Goal: Feedback & Contribution: Submit feedback/report problem

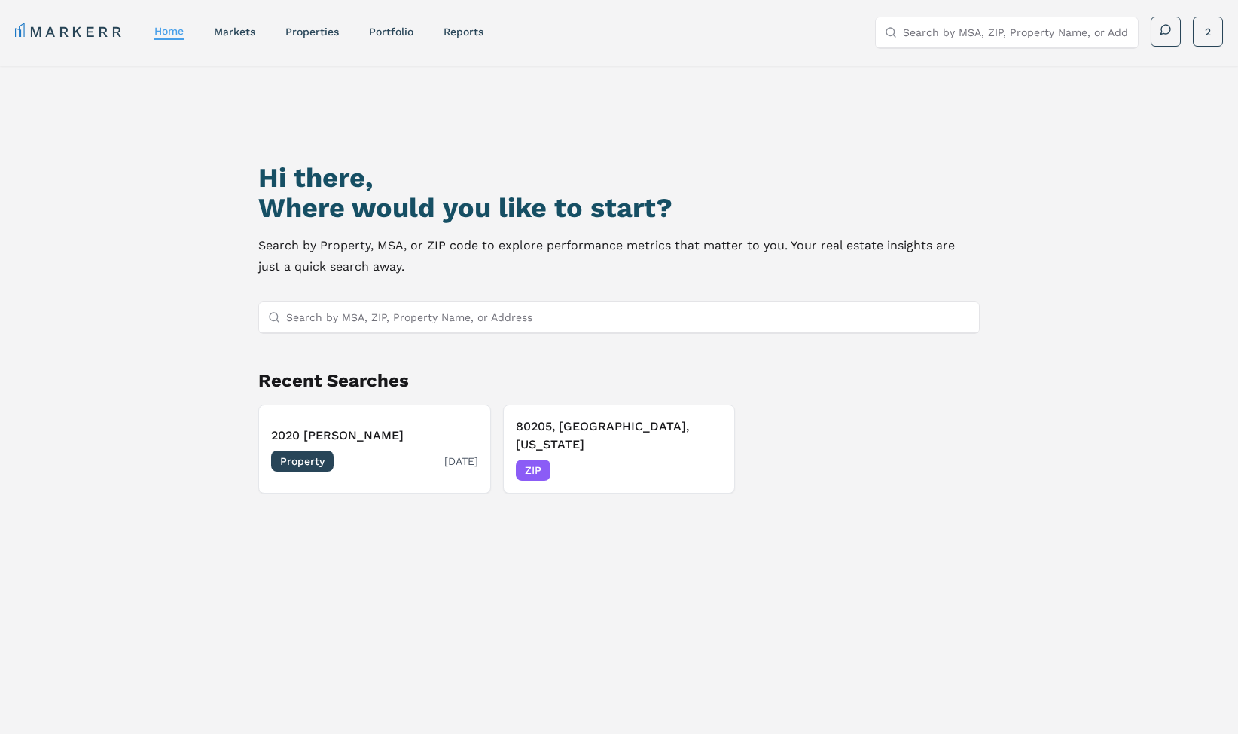
click at [399, 426] on h3 "2020 Lawrence" at bounding box center [374, 435] width 207 height 18
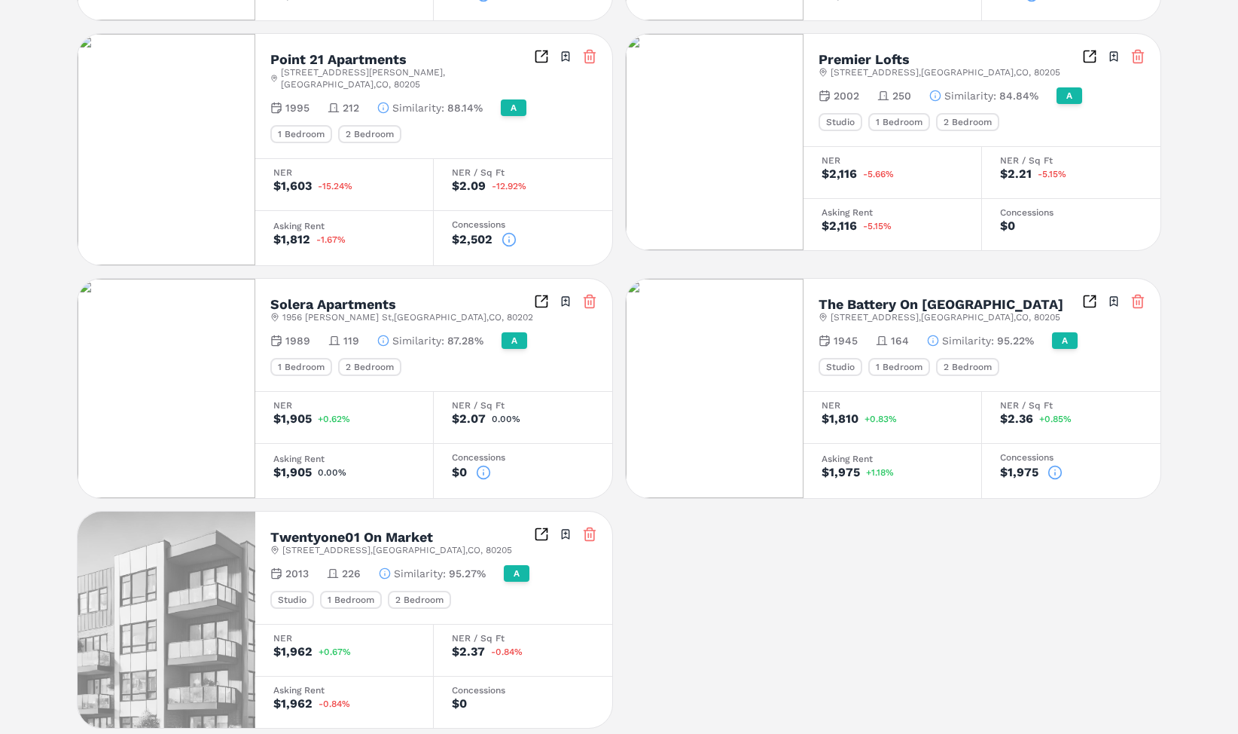
scroll to position [642, 0]
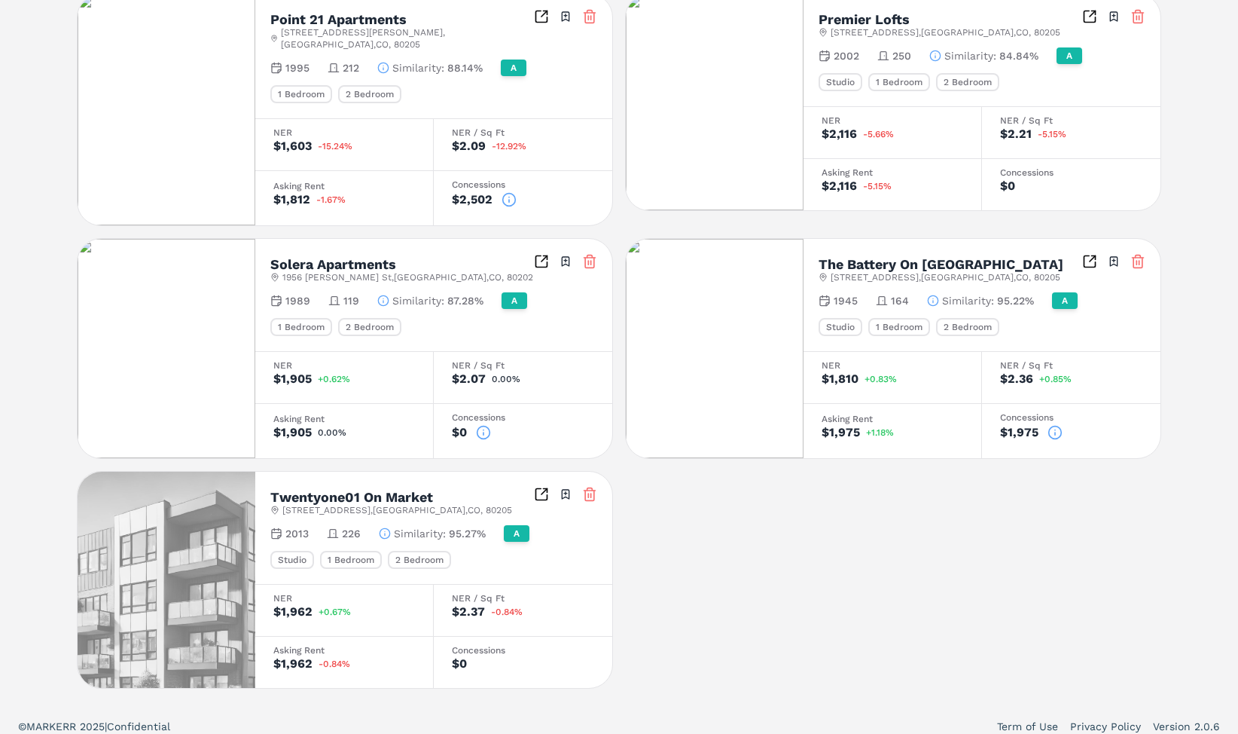
click at [488, 425] on icon at bounding box center [483, 432] width 15 height 15
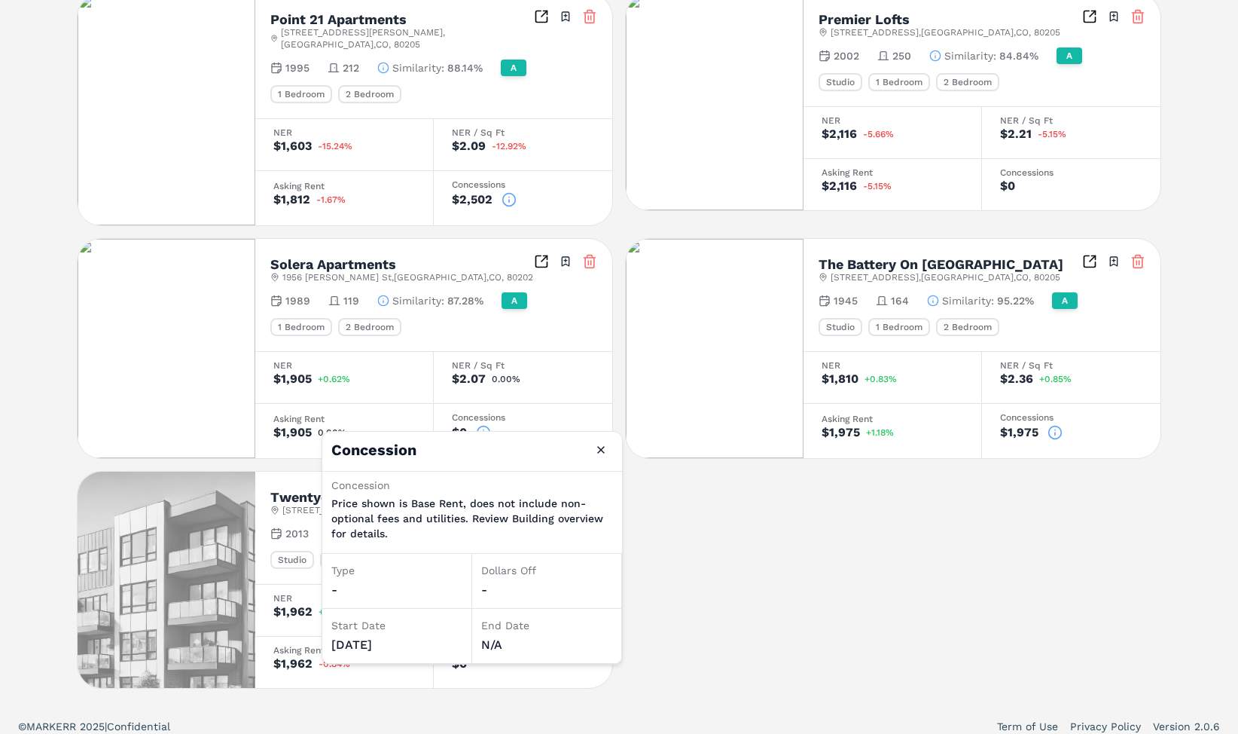
click at [488, 425] on icon at bounding box center [483, 432] width 15 height 15
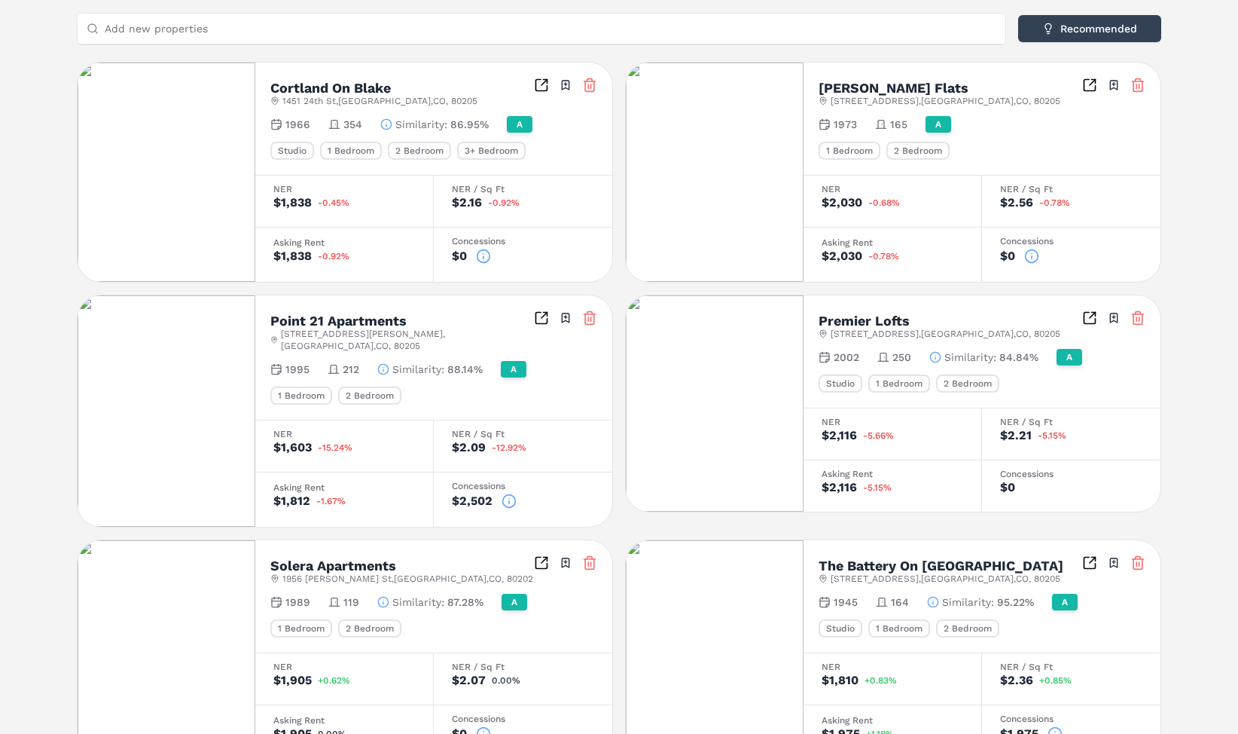
scroll to position [417, 0]
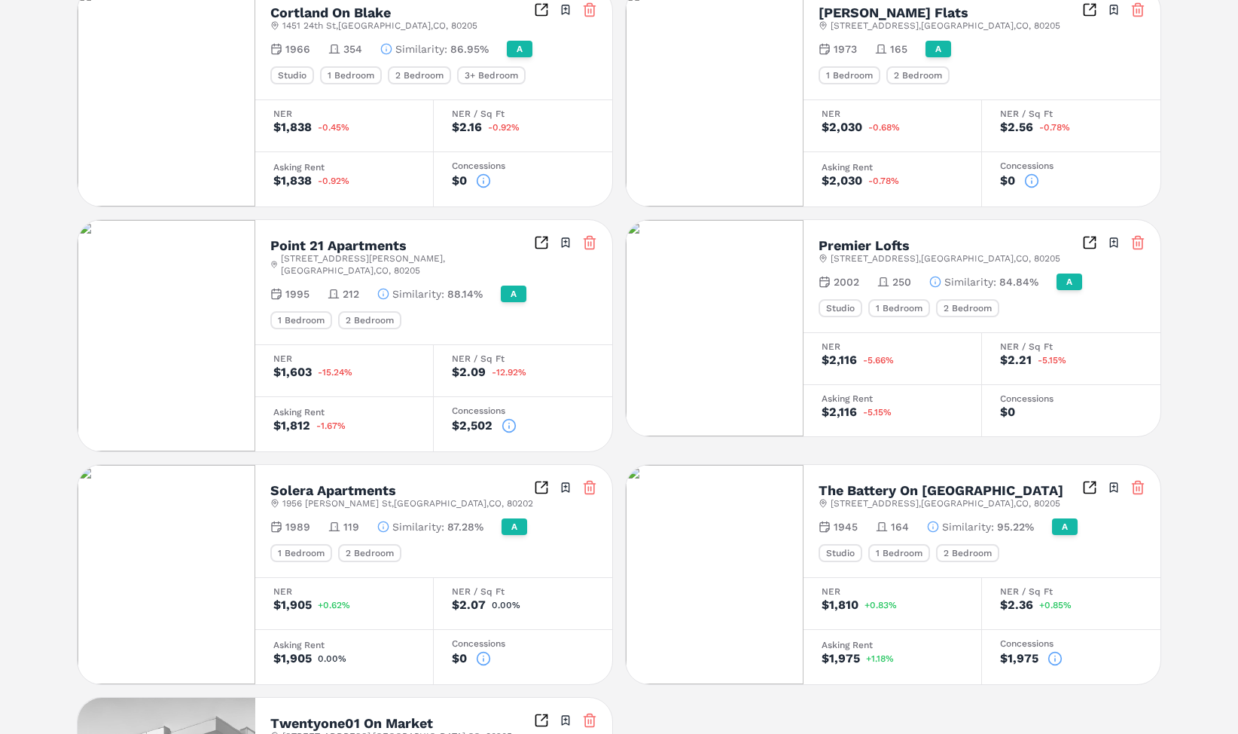
click at [1088, 480] on icon "Inspect Comparables" at bounding box center [1089, 487] width 15 height 15
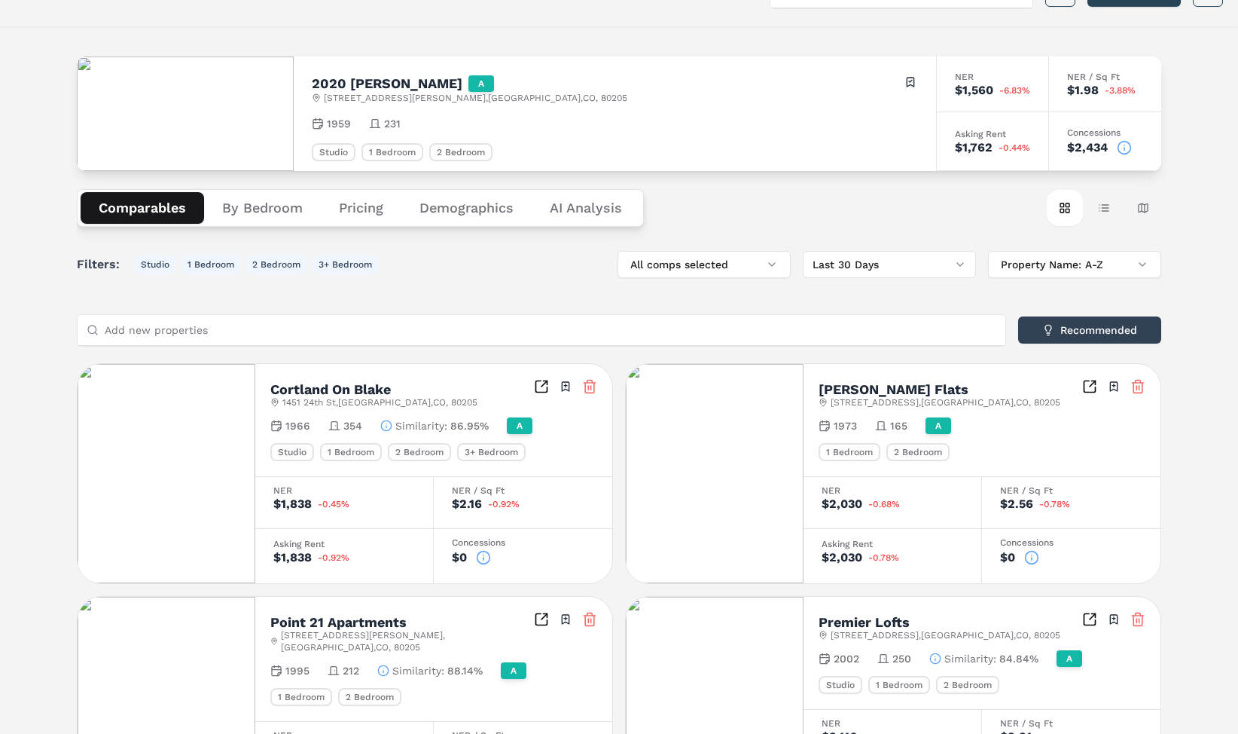
scroll to position [0, 0]
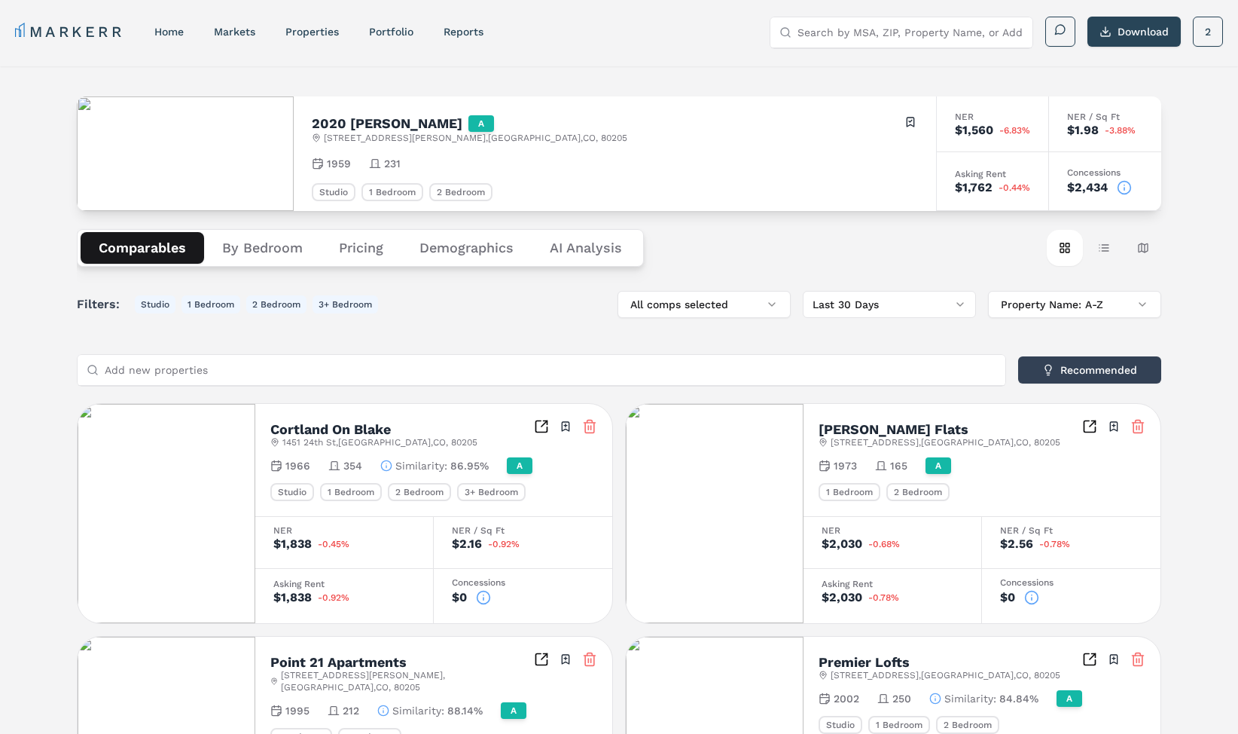
click at [601, 254] on Analysis "AI Analysis" at bounding box center [586, 248] width 108 height 32
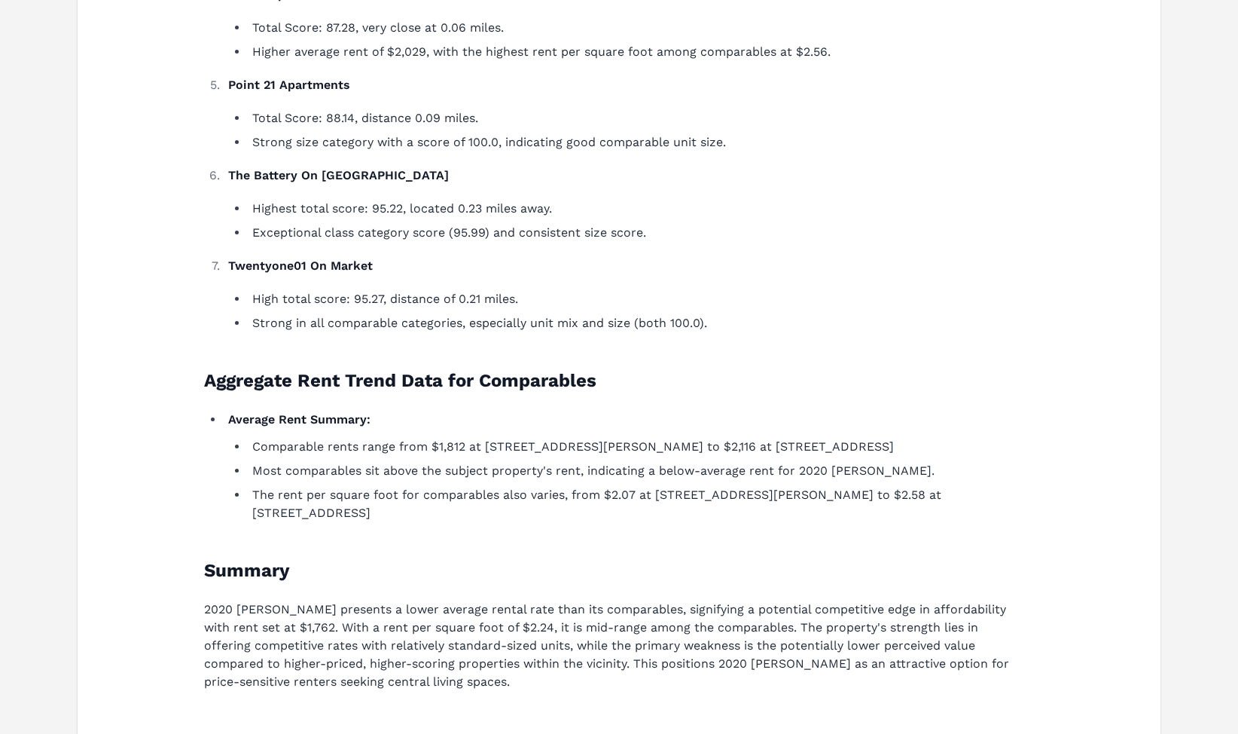
scroll to position [877, 0]
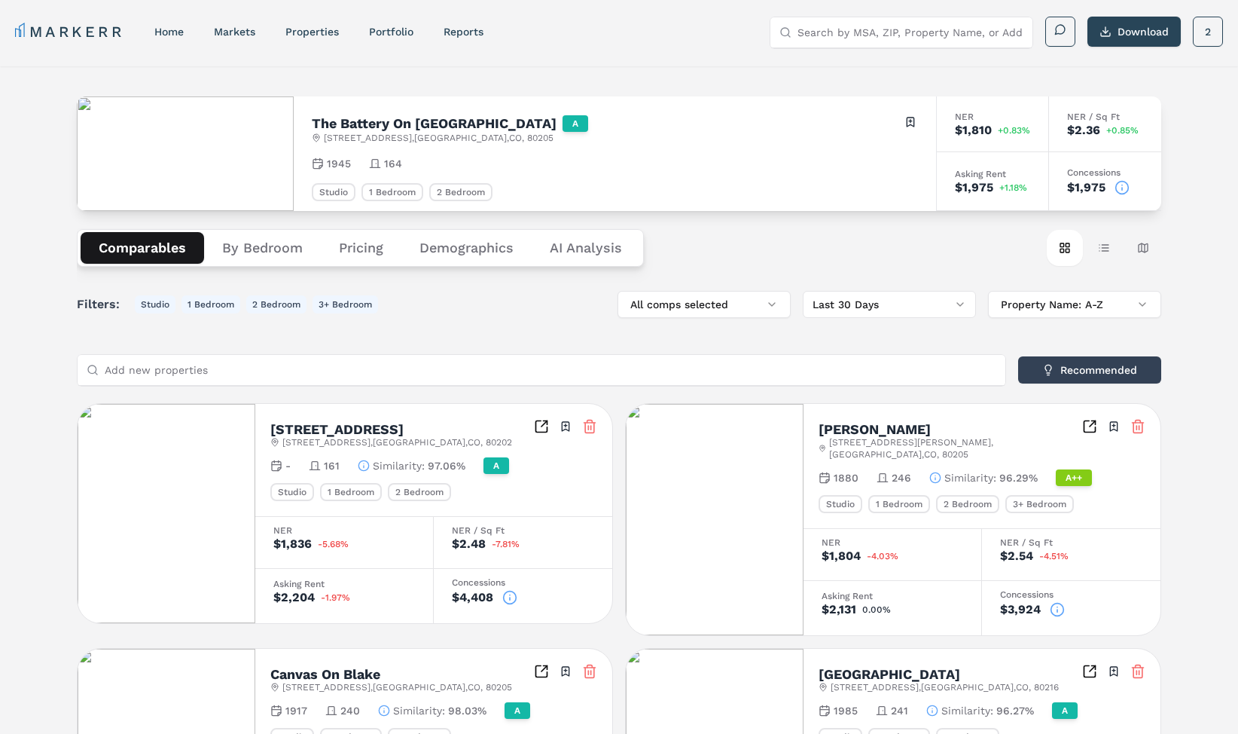
click at [588, 250] on Analysis "AI Analysis" at bounding box center [586, 248] width 108 height 32
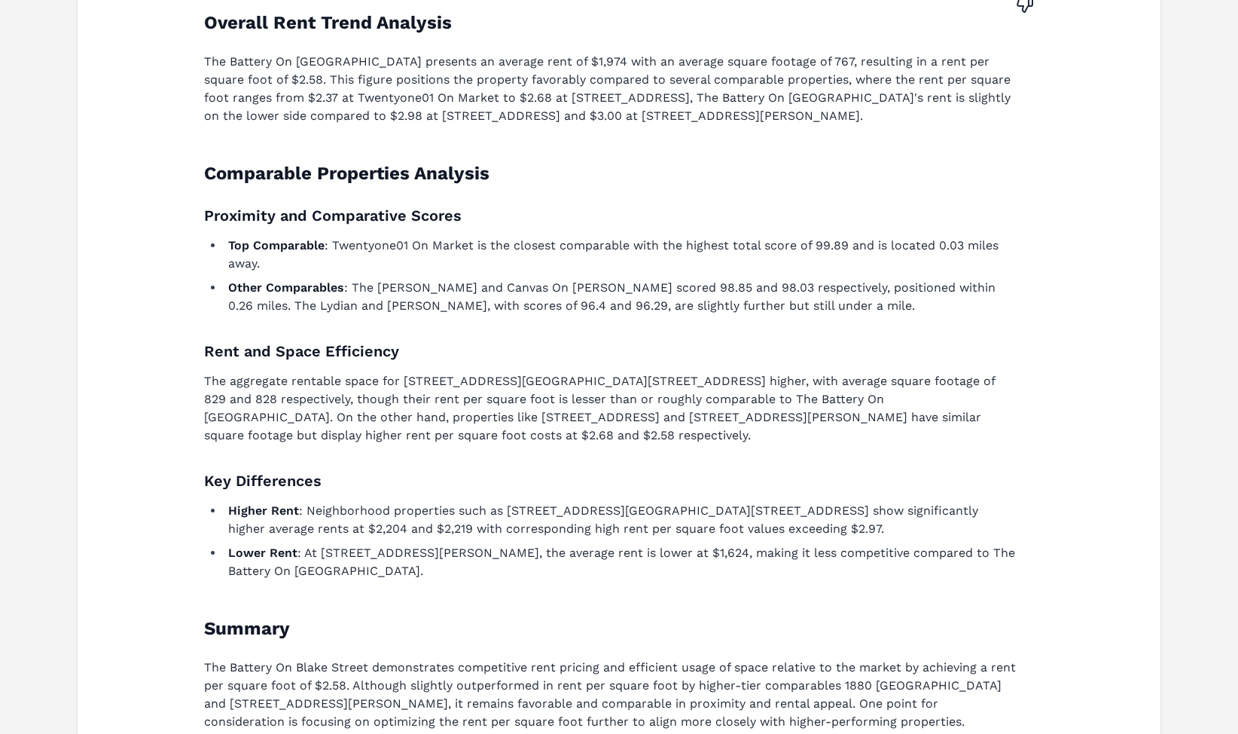
scroll to position [452, 0]
